Goal: Task Accomplishment & Management: Manage account settings

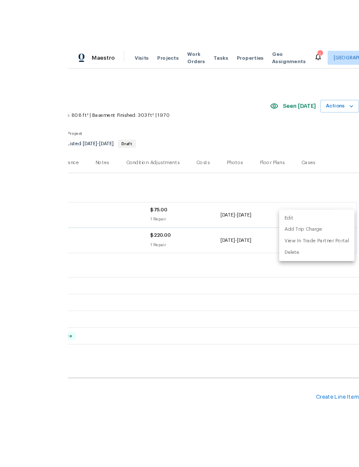
scroll to position [6, 0]
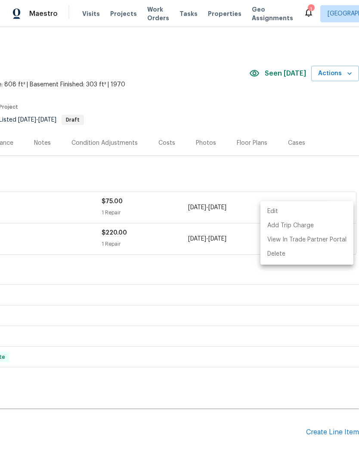
click at [203, 139] on div at bounding box center [179, 233] width 359 height 467
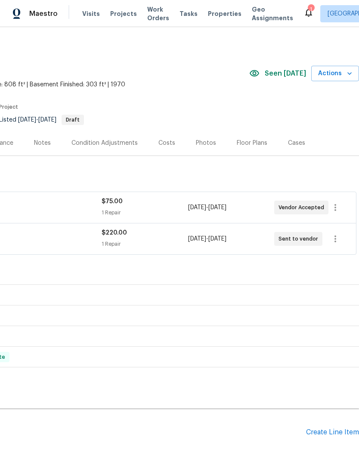
click at [197, 140] on div "Photos" at bounding box center [206, 143] width 20 height 9
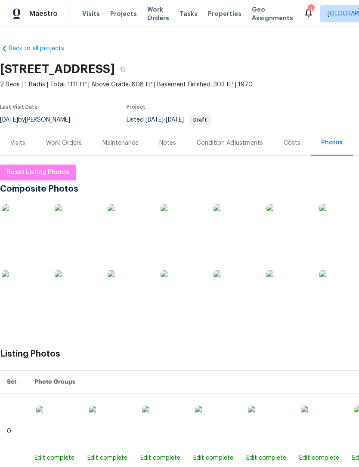
click at [129, 227] on img at bounding box center [129, 225] width 43 height 43
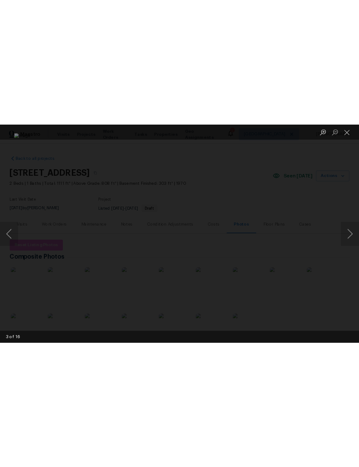
scroll to position [6, 0]
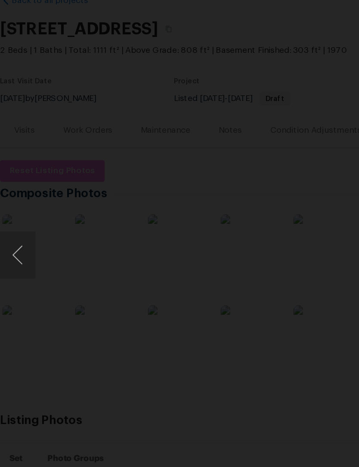
click at [251, 8] on div "Lightbox" at bounding box center [179, 233] width 359 height 467
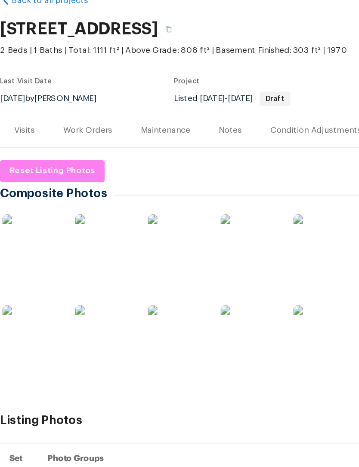
click at [250, 58] on div "485 W 100 N, Layton, UT 84041" at bounding box center [188, 69] width 376 height 22
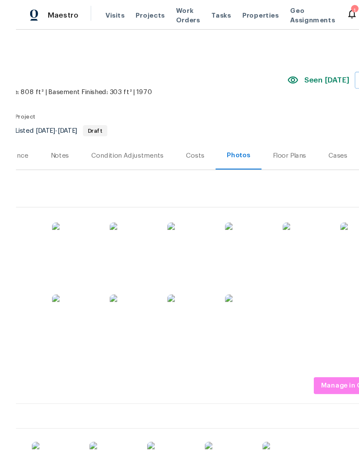
scroll to position [0, 0]
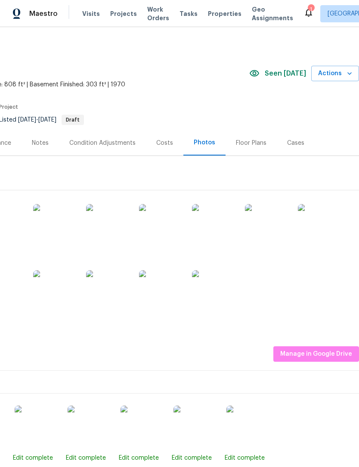
click at [335, 76] on span "Actions" at bounding box center [335, 73] width 34 height 11
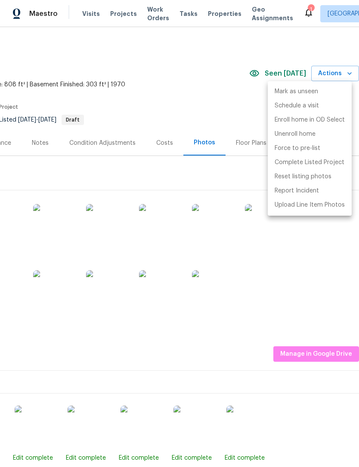
click at [188, 120] on div at bounding box center [179, 233] width 359 height 467
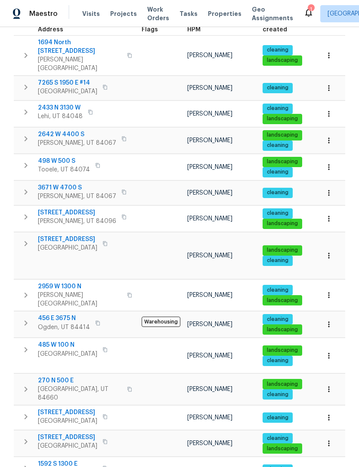
scroll to position [144, 0]
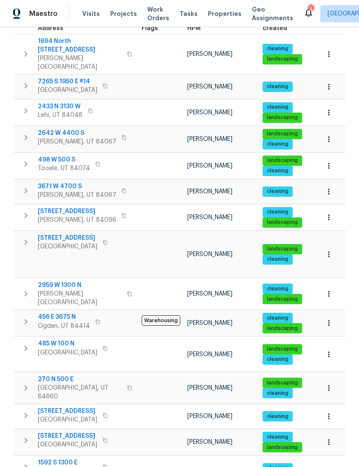
click at [331, 350] on icon "button" at bounding box center [328, 354] width 9 height 9
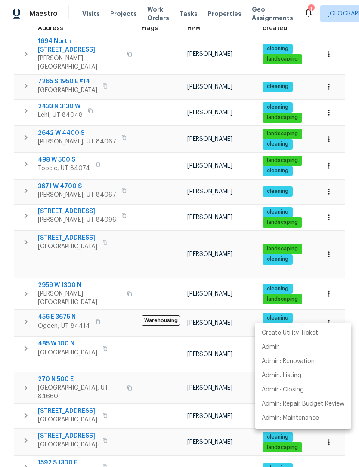
click at [156, 208] on div at bounding box center [179, 233] width 359 height 467
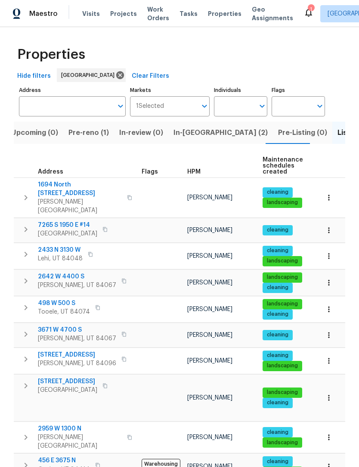
scroll to position [1, 0]
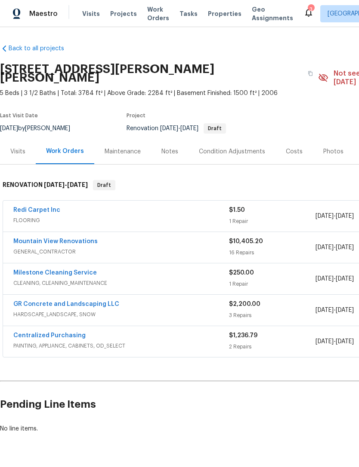
click at [57, 207] on link "Redi Carpet Inc" at bounding box center [36, 210] width 47 height 6
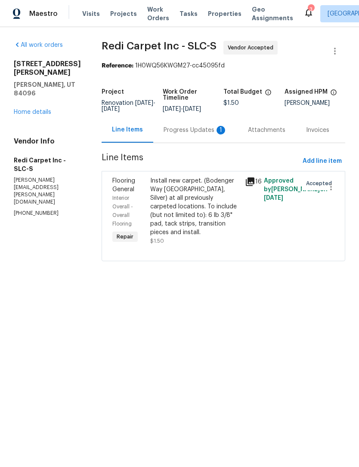
click at [186, 207] on div "Install new carpet. (Bodenger Way 945 Winter Ash, Silver) at all previously car…" at bounding box center [194, 207] width 89 height 60
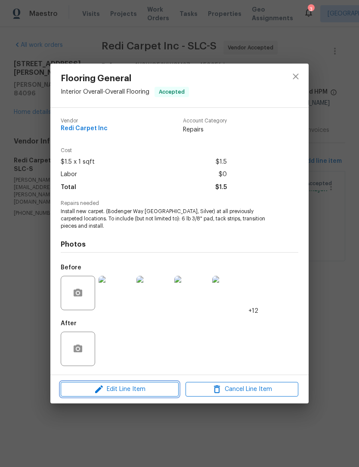
click at [121, 390] on span "Edit Line Item" at bounding box center [119, 389] width 113 height 11
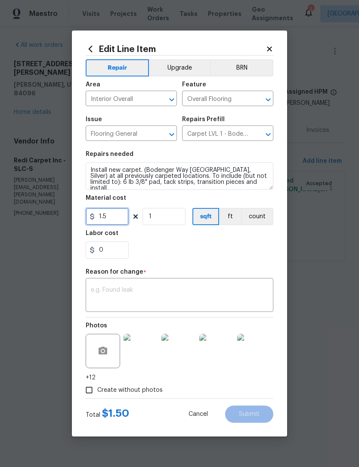
click at [115, 216] on input "1.5" at bounding box center [107, 216] width 43 height 17
type input "3779"
click at [151, 291] on textarea at bounding box center [179, 296] width 177 height 18
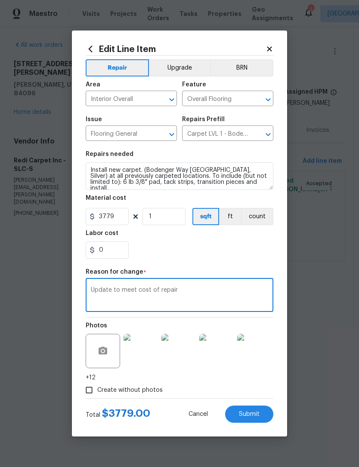
type textarea "Update to meet cost of repair"
click at [180, 258] on div "0" at bounding box center [179, 250] width 187 height 17
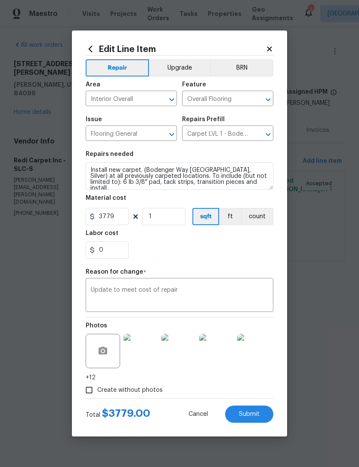
click at [249, 414] on span "Submit" at bounding box center [249, 415] width 21 height 6
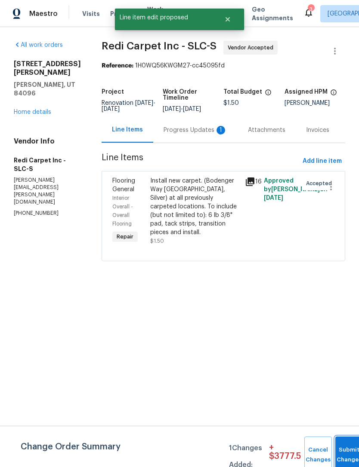
click at [341, 448] on button "Submit Changes" at bounding box center [349, 455] width 28 height 37
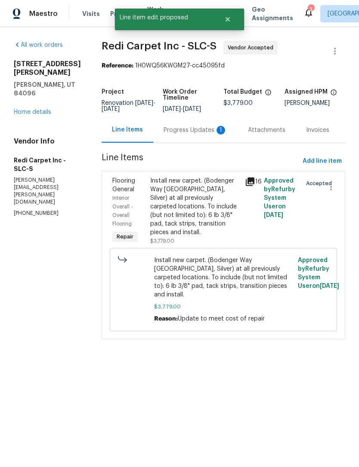
click at [197, 135] on div "Progress Updates 1" at bounding box center [195, 130] width 64 height 9
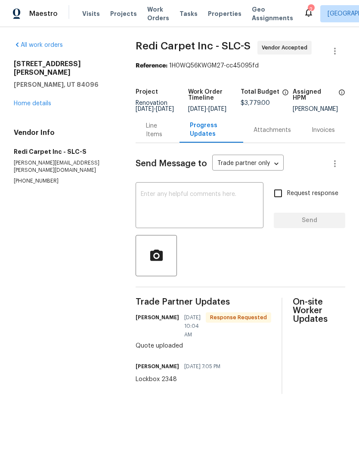
click at [190, 206] on textarea at bounding box center [199, 206] width 117 height 30
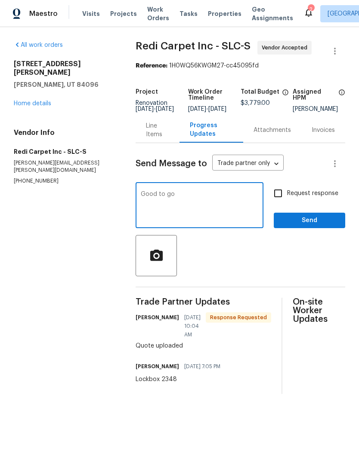
type textarea "Good to go"
click at [279, 199] on input "Request response" at bounding box center [278, 193] width 18 height 18
checkbox input "true"
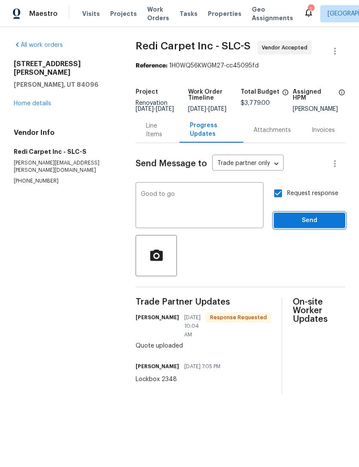
click at [308, 229] on button "Send" at bounding box center [308, 221] width 71 height 16
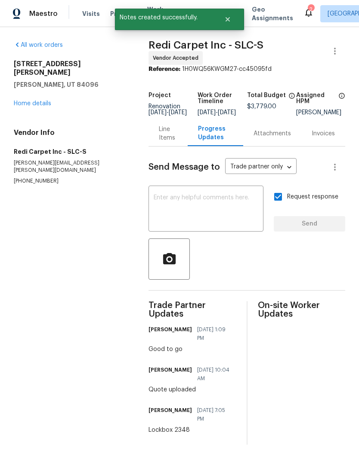
click at [46, 101] on link "Home details" at bounding box center [32, 104] width 37 height 6
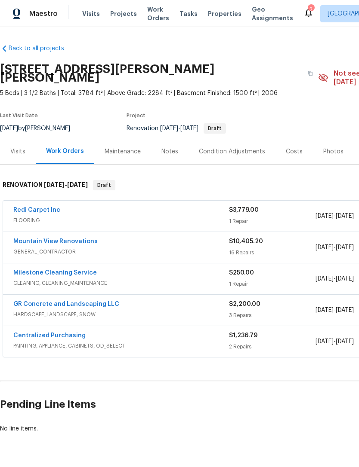
click at [76, 239] on link "Mountain View Renovations" at bounding box center [55, 242] width 84 height 6
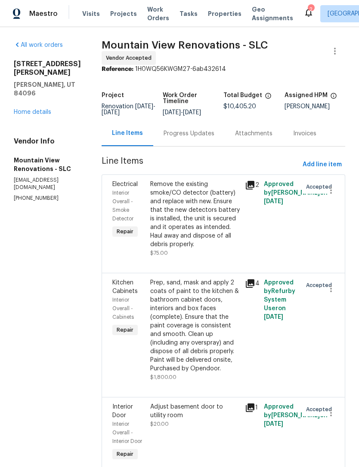
click at [31, 114] on link "Home details" at bounding box center [32, 112] width 37 height 6
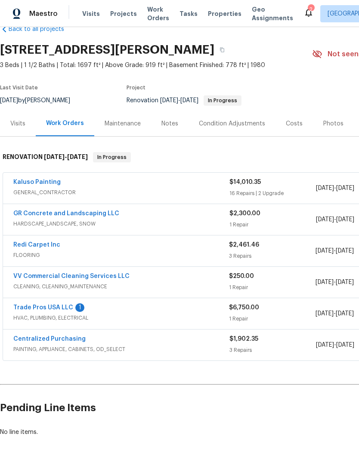
scroll to position [19, 0]
click at [61, 308] on link "Trade Pros USA LLC" at bounding box center [43, 308] width 60 height 6
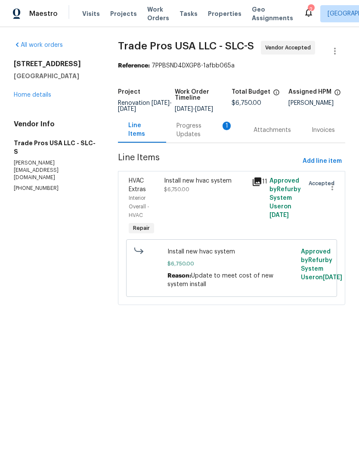
click at [211, 131] on div "Progress Updates 1" at bounding box center [204, 130] width 56 height 17
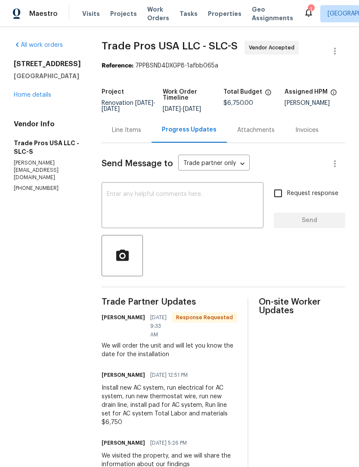
click at [39, 98] on link "Home details" at bounding box center [32, 95] width 37 height 6
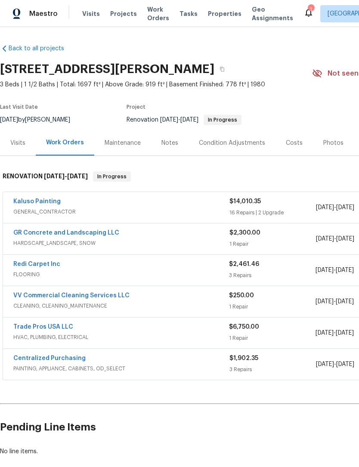
click at [44, 202] on link "Kaluso Painting" at bounding box center [36, 202] width 47 height 6
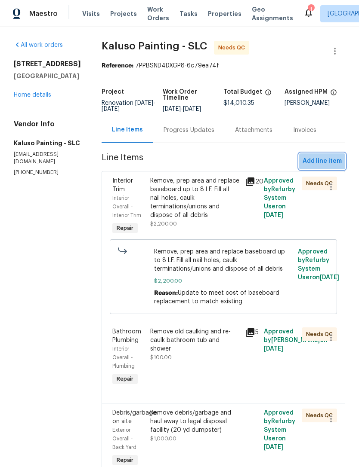
click at [325, 163] on span "Add line item" at bounding box center [321, 161] width 39 height 11
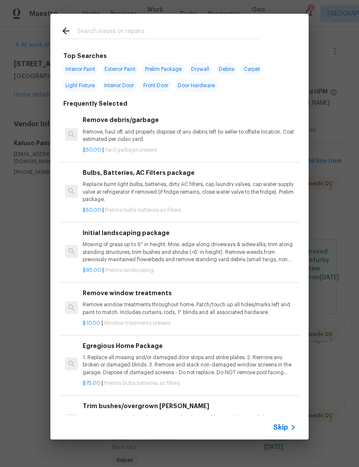
click at [70, 30] on icon at bounding box center [66, 31] width 10 height 10
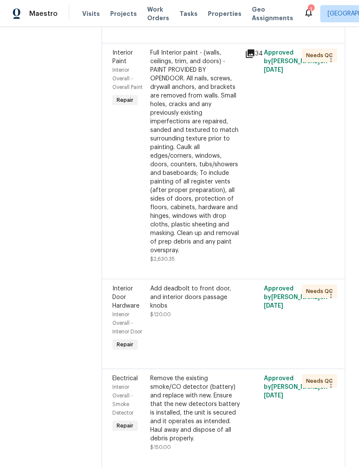
scroll to position [1509, 0]
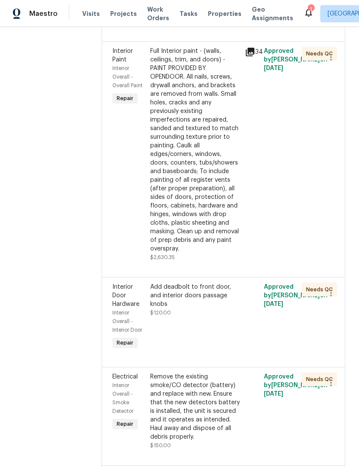
click at [123, 301] on span "Interior Door Hardware" at bounding box center [125, 295] width 27 height 23
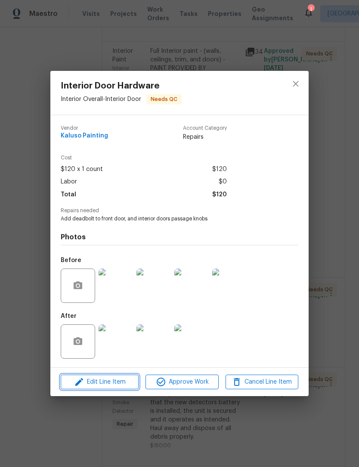
click at [112, 385] on span "Edit Line Item" at bounding box center [99, 382] width 73 height 11
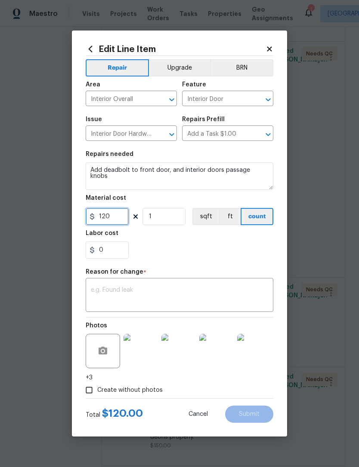
click at [120, 219] on input "120" at bounding box center [107, 216] width 43 height 17
type input "20"
click at [168, 218] on input "1" at bounding box center [163, 216] width 43 height 17
type input "9"
click at [189, 250] on div "0" at bounding box center [179, 250] width 187 height 17
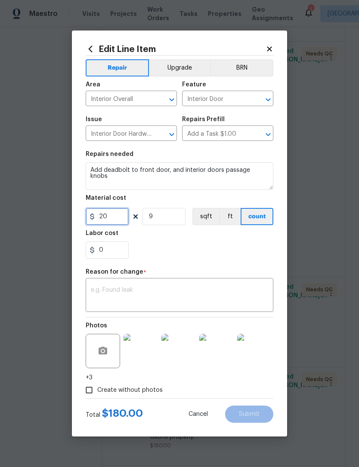
click at [115, 223] on input "20" at bounding box center [107, 216] width 43 height 17
click at [190, 249] on div "0" at bounding box center [179, 250] width 187 height 17
click at [116, 221] on input "25" at bounding box center [107, 216] width 43 height 17
type input "30"
click at [189, 256] on div "0" at bounding box center [179, 250] width 187 height 17
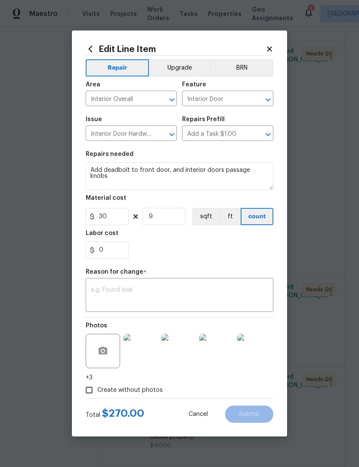
click at [137, 289] on textarea at bounding box center [179, 296] width 177 height 18
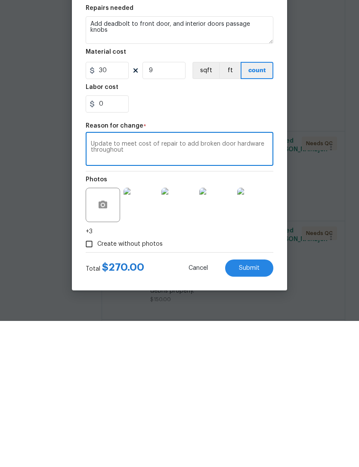
scroll to position [28, 0]
type textarea "Update to meet cost of repair to add broken door hardware throughout"
click at [258, 406] on button "Submit" at bounding box center [249, 414] width 48 height 17
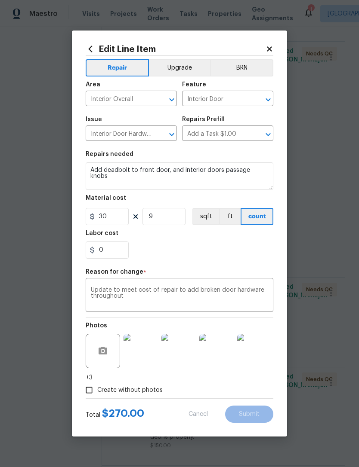
type input "1"
type input "120"
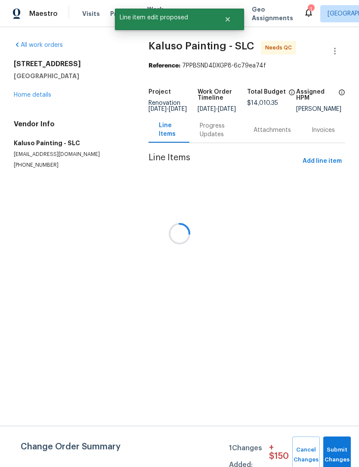
scroll to position [0, 0]
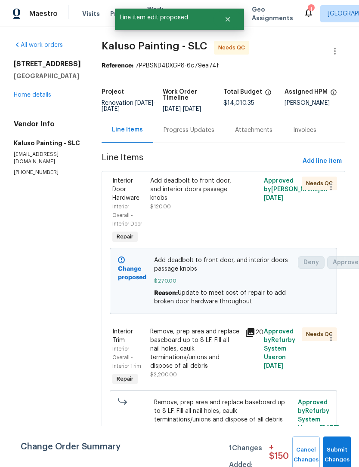
click at [333, 446] on button "Submit Changes" at bounding box center [337, 455] width 28 height 37
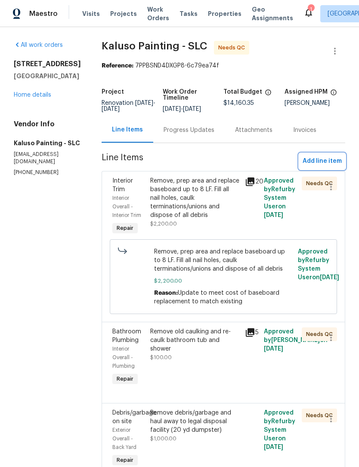
click at [329, 166] on span "Add line item" at bounding box center [321, 161] width 39 height 11
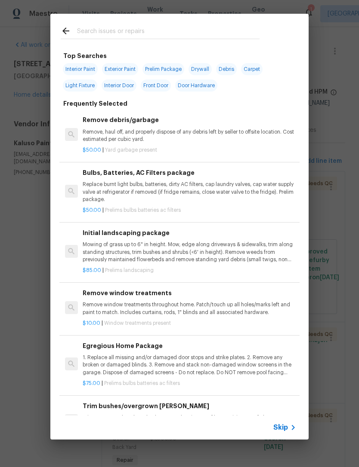
click at [291, 431] on icon at bounding box center [293, 428] width 10 height 10
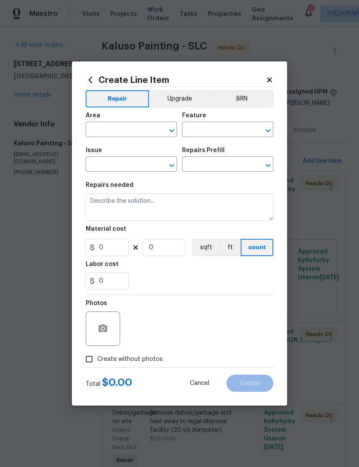
click at [128, 130] on input "text" at bounding box center [119, 130] width 67 height 13
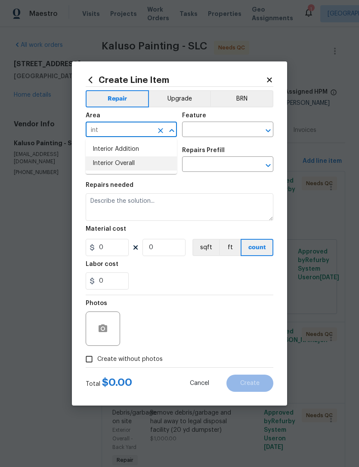
click at [135, 170] on li "Interior Overall" at bounding box center [131, 164] width 91 height 14
type input "Interior Overall"
click at [219, 126] on input "text" at bounding box center [215, 130] width 67 height 13
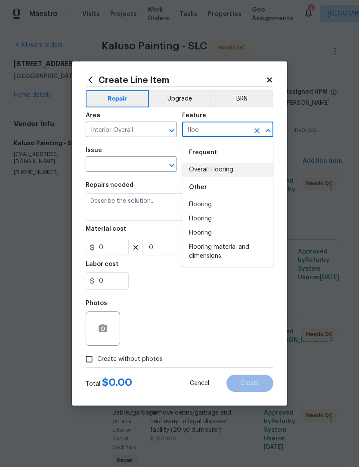
click at [222, 169] on li "Overall Flooring" at bounding box center [227, 170] width 91 height 14
type input "Overall Flooring"
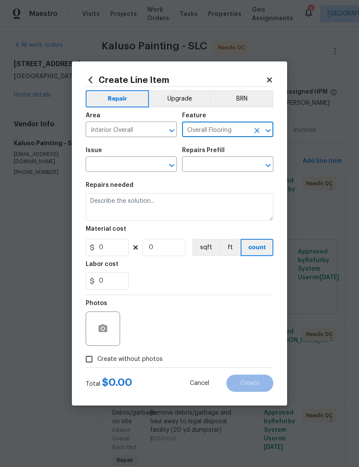
click at [139, 168] on input "text" at bounding box center [119, 165] width 67 height 13
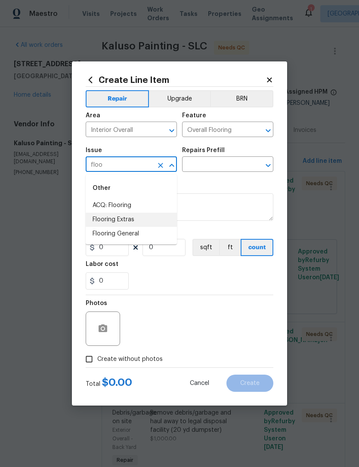
click at [127, 222] on li "Flooring Extras" at bounding box center [131, 220] width 91 height 14
type input "Flooring Extras"
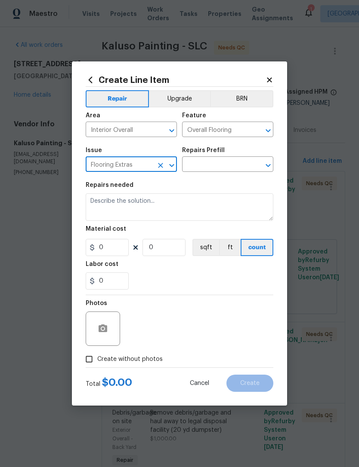
click at [226, 168] on input "text" at bounding box center [215, 165] width 67 height 13
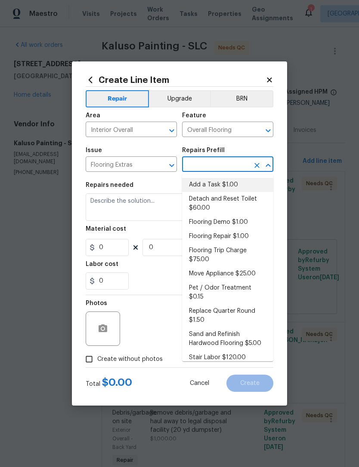
click at [230, 188] on li "Add a Task $1.00" at bounding box center [227, 185] width 91 height 14
type input "Add a Task $1.00"
type textarea "HPM to detail"
type input "1"
type input "Add a Task $1.00"
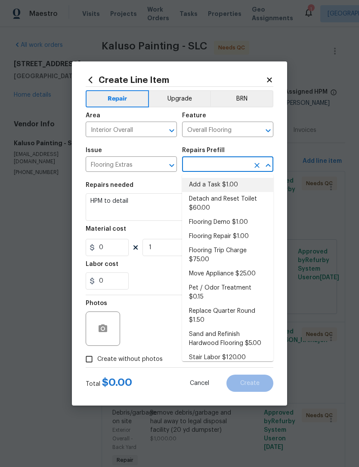
type input "1"
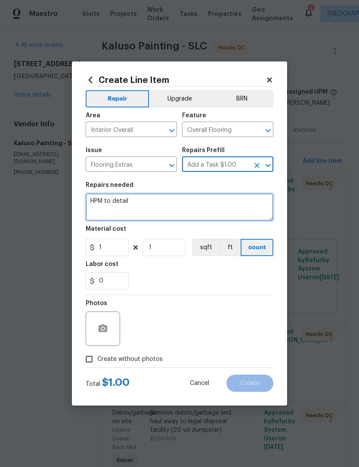
click at [120, 202] on textarea "HPM to detail" at bounding box center [179, 208] width 187 height 28
click at [113, 206] on textarea "HPM to detail" at bounding box center [179, 208] width 187 height 28
type textarea "Epoxy paint laundry room floor"
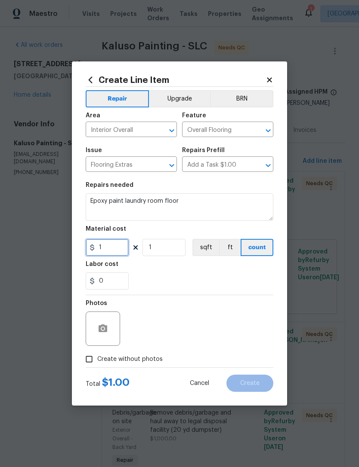
click at [117, 249] on input "1" at bounding box center [107, 247] width 43 height 17
type input "200"
click at [200, 279] on div "0" at bounding box center [179, 281] width 187 height 17
click at [86, 363] on input "Create without photos" at bounding box center [89, 359] width 16 height 16
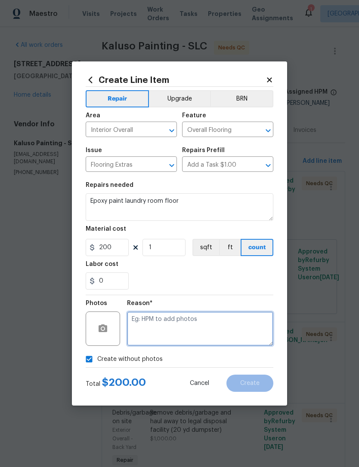
click at [170, 322] on textarea at bounding box center [200, 329] width 146 height 34
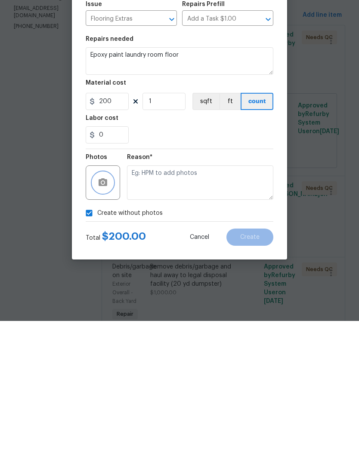
click at [107, 324] on icon "button" at bounding box center [103, 329] width 10 height 10
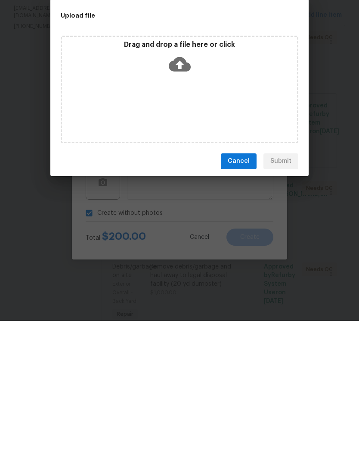
scroll to position [28, 0]
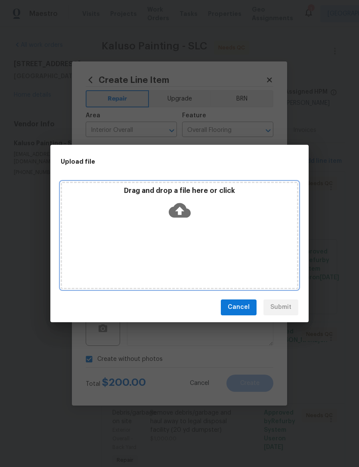
click at [180, 203] on icon at bounding box center [180, 211] width 22 height 22
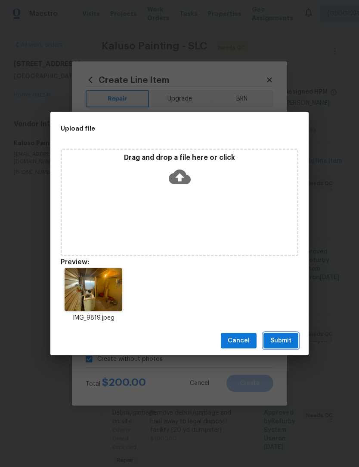
click at [285, 340] on span "Submit" at bounding box center [280, 341] width 21 height 11
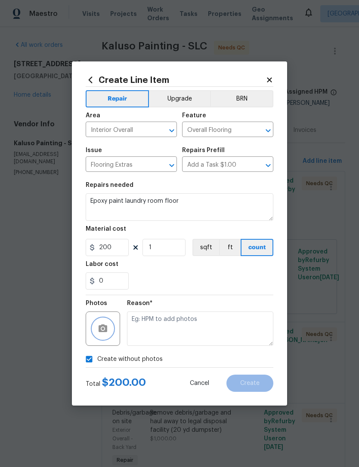
checkbox input "false"
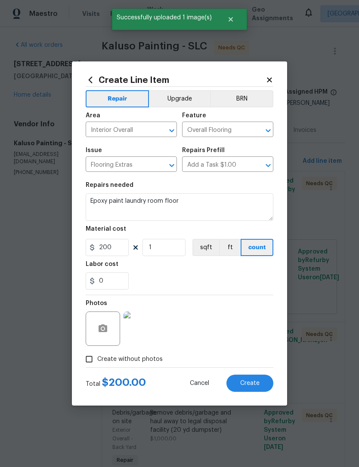
click at [251, 384] on span "Create" at bounding box center [249, 384] width 19 height 6
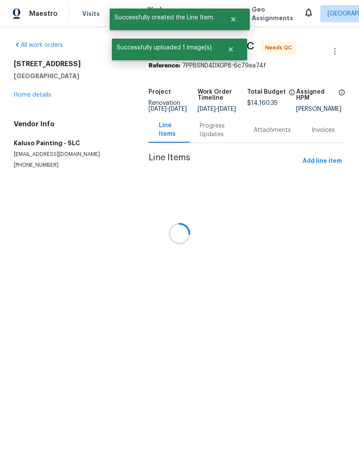
scroll to position [0, 0]
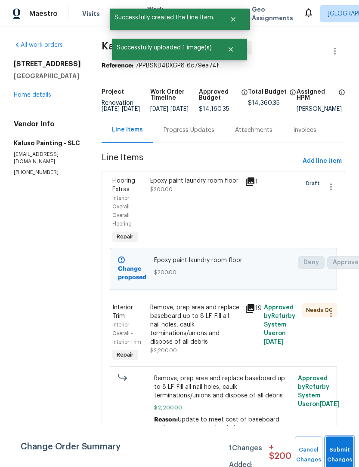
click at [335, 451] on button "Submit Changes" at bounding box center [340, 455] width 28 height 37
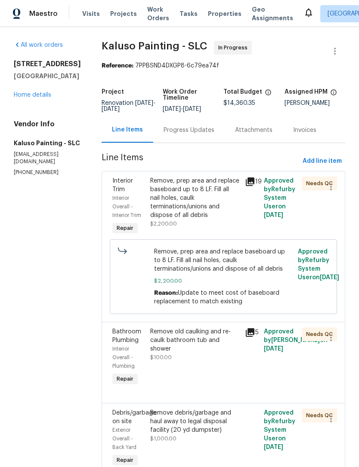
click at [44, 98] on link "Home details" at bounding box center [32, 95] width 37 height 6
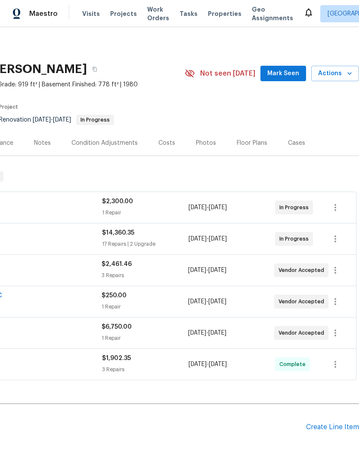
scroll to position [0, 127]
click at [286, 69] on span "Mark Seen" at bounding box center [283, 73] width 32 height 11
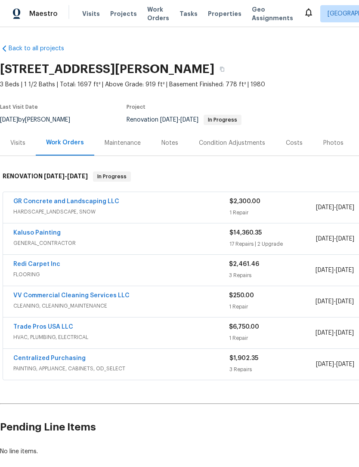
scroll to position [0, 0]
click at [169, 143] on div "Notes" at bounding box center [169, 143] width 17 height 9
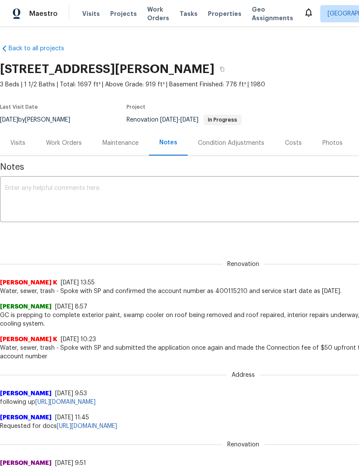
click at [57, 190] on textarea at bounding box center [243, 200] width 476 height 30
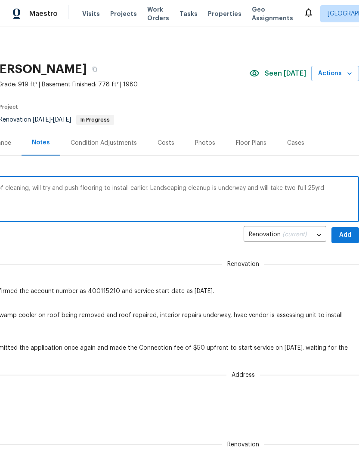
scroll to position [0, 127]
type textarea "GC completed reno and is in the process of cleaning, will try and push flooring…"
click at [344, 232] on span "Add" at bounding box center [345, 235] width 14 height 11
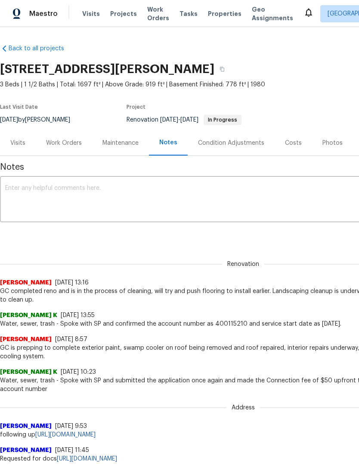
scroll to position [0, 0]
click at [61, 145] on div "Work Orders" at bounding box center [64, 143] width 36 height 9
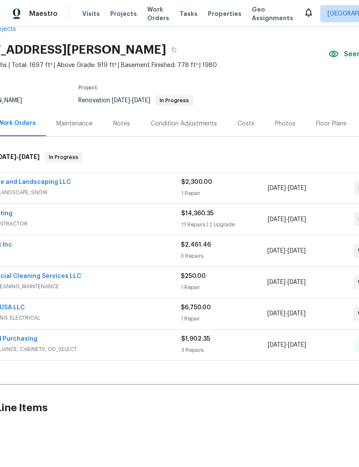
scroll to position [19, 48]
